Goal: Task Accomplishment & Management: Manage account settings

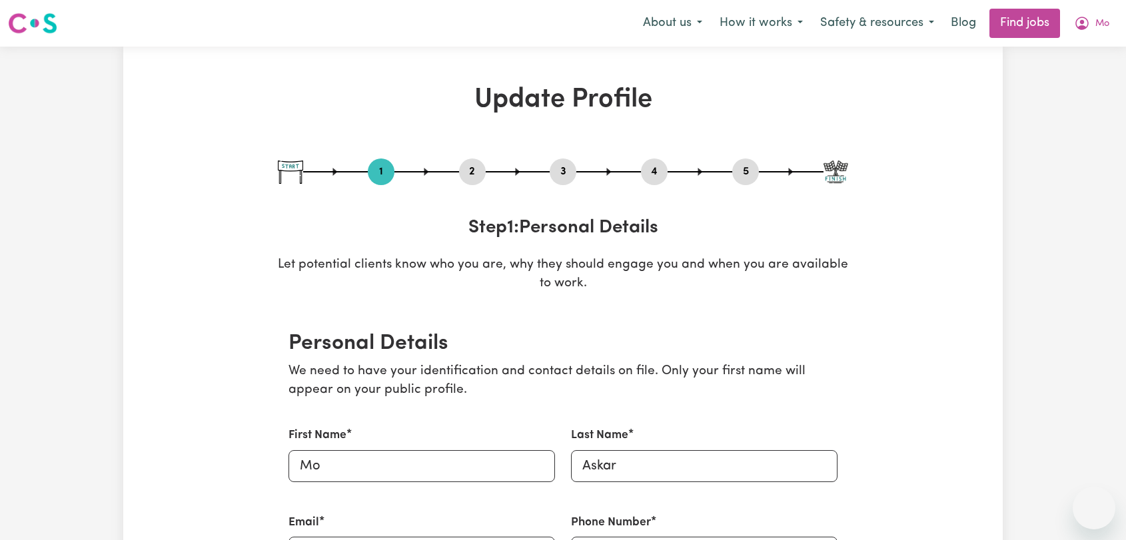
select select "[DEMOGRAPHIC_DATA]"
select select "[DEMOGRAPHIC_DATA] Citizen"
select select "Studying a healthcare related degree or qualification"
select select "42"
select select "55"
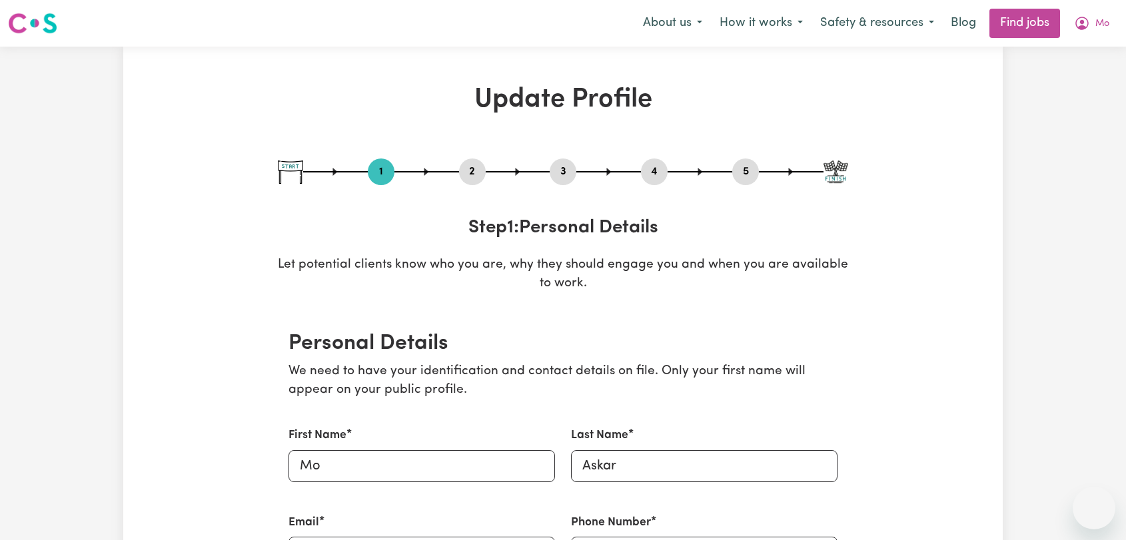
select select "70"
select select "85"
click at [1096, 32] on button "Mo" at bounding box center [1092, 23] width 53 height 28
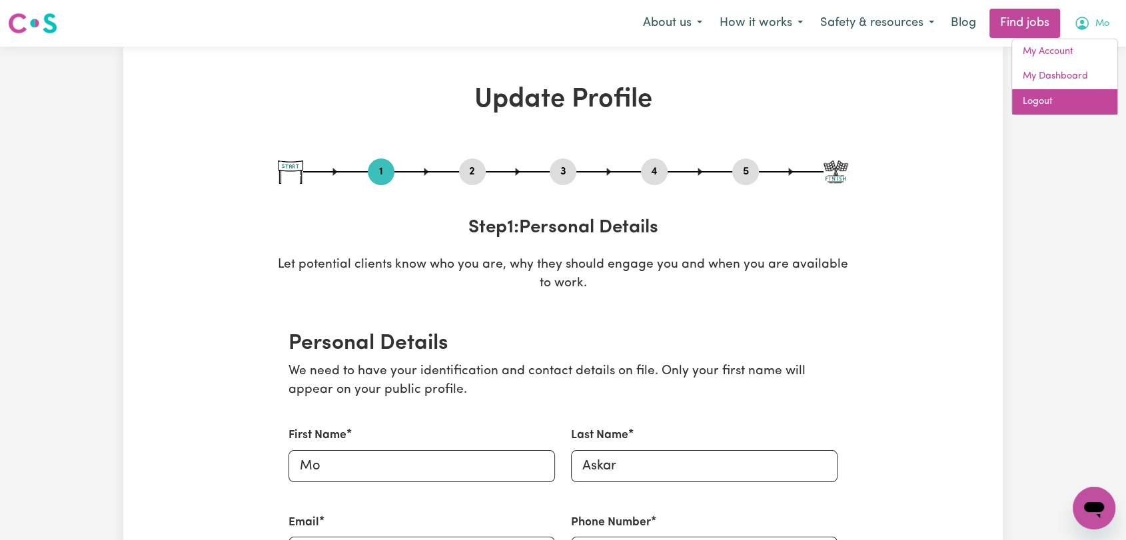
click at [1056, 96] on link "Logout" at bounding box center [1064, 101] width 105 height 25
